Goal: Transaction & Acquisition: Purchase product/service

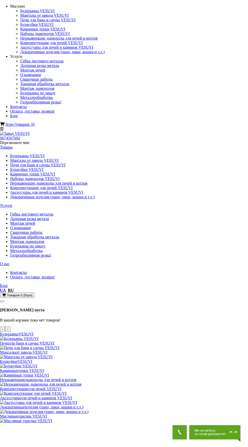
click at [55, 332] on div "Булерьяны VESUVI" at bounding box center [124, 336] width 248 height 9
click at [62, 332] on div "Булерьяны VESUVI" at bounding box center [124, 336] width 248 height 9
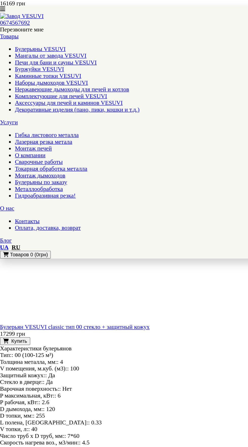
scroll to position [907, 0]
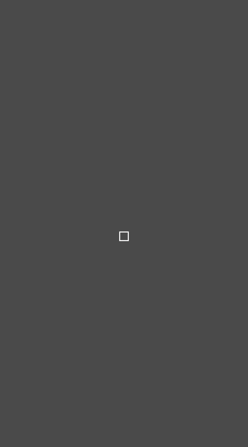
type input "*****"
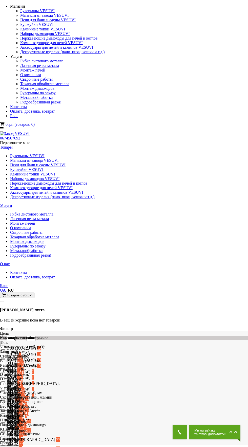
scroll to position [1, 0]
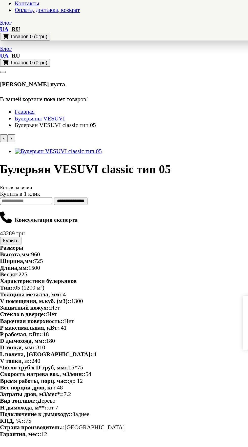
scroll to position [134, 0]
